Goal: Book appointment/travel/reservation

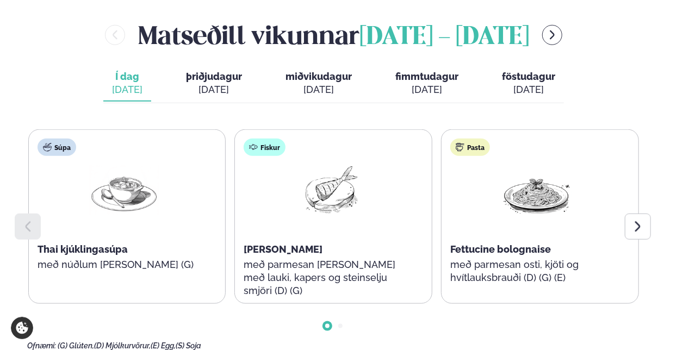
scroll to position [485, 0]
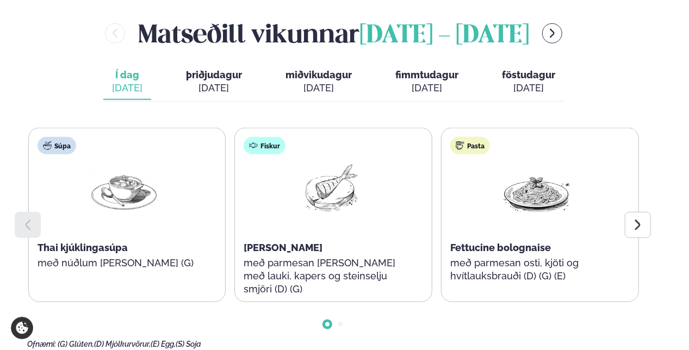
click at [212, 82] on div "[DATE]" at bounding box center [214, 88] width 56 height 13
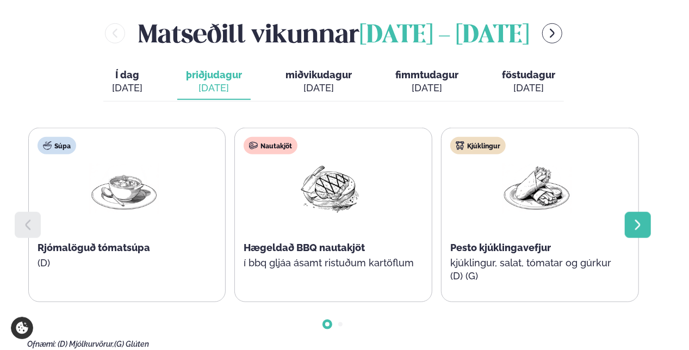
click at [635, 219] on icon at bounding box center [638, 225] width 13 height 13
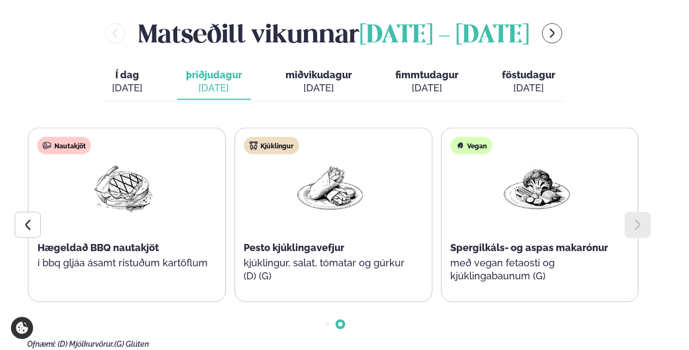
click at [305, 82] on div "[DATE]" at bounding box center [319, 88] width 66 height 13
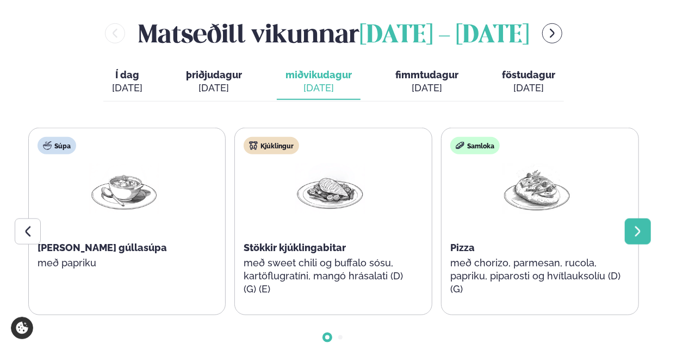
click at [641, 225] on icon at bounding box center [638, 231] width 13 height 13
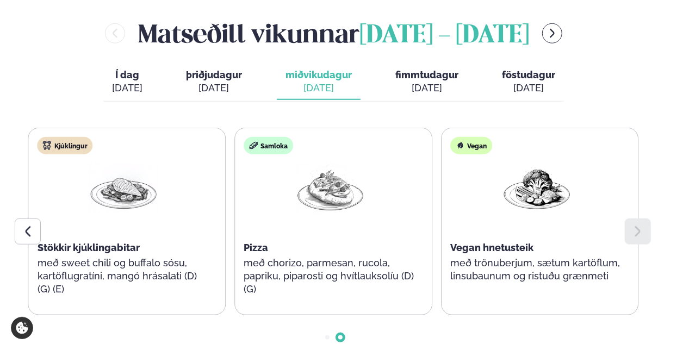
click at [419, 82] on div "[DATE]" at bounding box center [426, 88] width 63 height 13
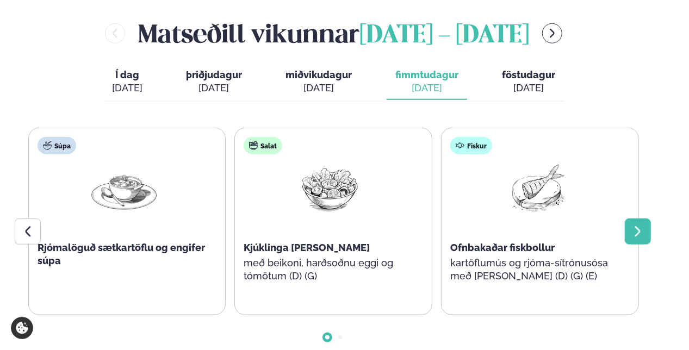
click at [644, 219] on div at bounding box center [638, 232] width 26 height 26
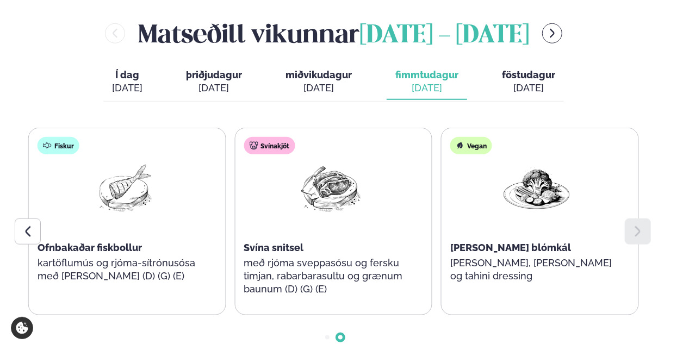
click at [528, 69] on span "föstudagur" at bounding box center [528, 74] width 53 height 11
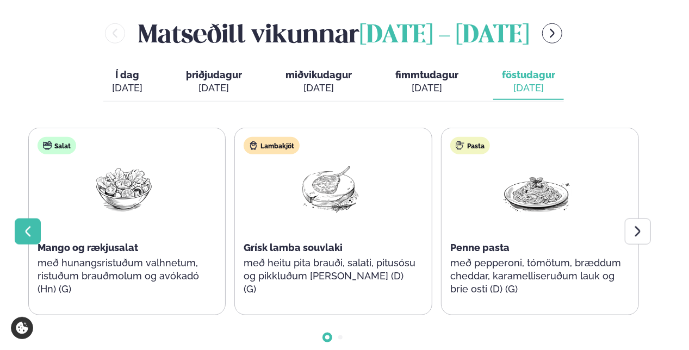
click at [20, 219] on div at bounding box center [28, 232] width 26 height 26
click at [644, 219] on div at bounding box center [638, 232] width 26 height 26
